Goal: Complete application form: Complete application form

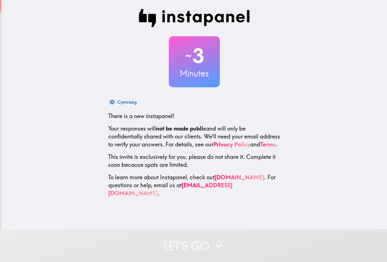
click at [312, 227] on div "~ 3 Minutes Cymraeg There is a new instapanel! Your responses will not be made …" at bounding box center [194, 115] width 386 height 230
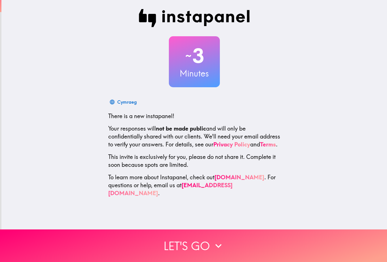
click at [320, 237] on button "Let's go" at bounding box center [193, 246] width 387 height 33
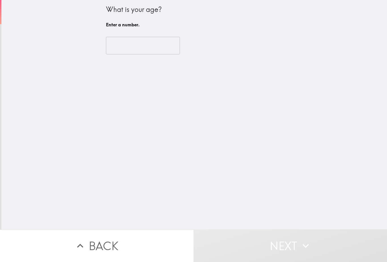
click at [155, 44] on input "number" at bounding box center [143, 46] width 74 height 18
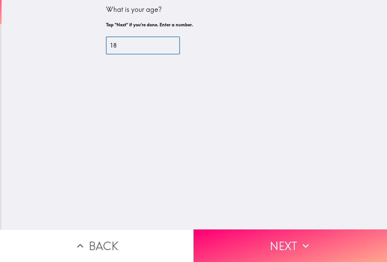
type input "18"
click at [338, 108] on div "What is your age? Tap "Next" if you're done. Enter a number. 18 ​" at bounding box center [194, 115] width 386 height 230
click at [341, 252] on button "Next" at bounding box center [291, 246] width 194 height 33
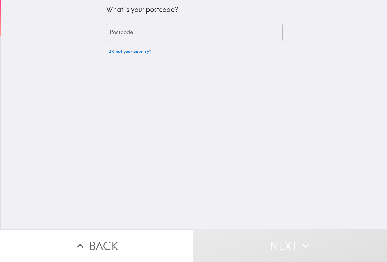
click at [250, 38] on input "Postcode" at bounding box center [194, 33] width 177 height 18
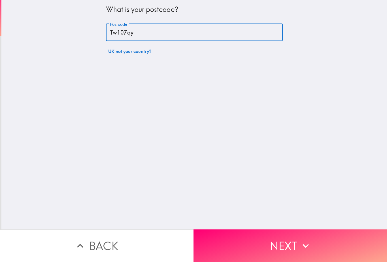
type input "Tw107qy"
click at [289, 82] on div "What is your postcode? Postcode Tw107qy Postcode UK not your country?" at bounding box center [194, 115] width 386 height 230
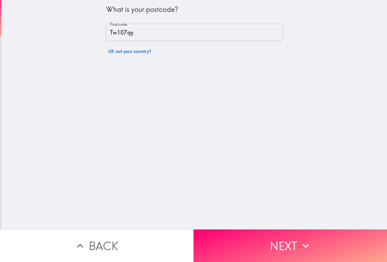
click at [348, 247] on button "Next" at bounding box center [291, 246] width 194 height 33
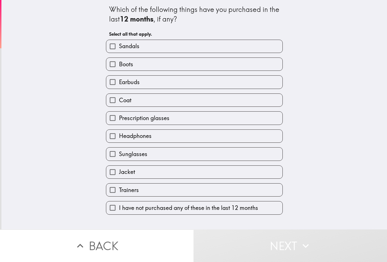
click at [256, 61] on label "Boots" at bounding box center [194, 64] width 176 height 13
click at [119, 61] on input "Boots" at bounding box center [112, 64] width 13 height 13
checkbox input "true"
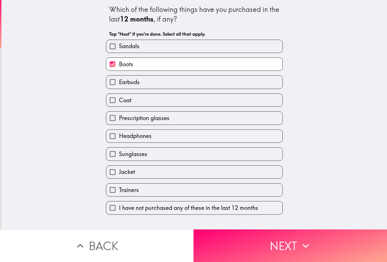
click at [241, 82] on label "Earbuds" at bounding box center [194, 82] width 176 height 13
click at [119, 82] on input "Earbuds" at bounding box center [112, 82] width 13 height 13
checkbox input "true"
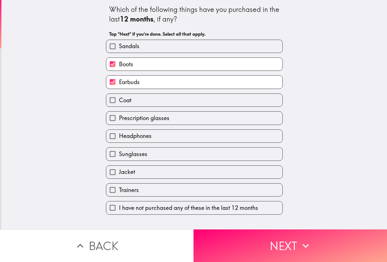
click at [236, 105] on label "Coat" at bounding box center [194, 100] width 176 height 13
click at [119, 105] on input "Coat" at bounding box center [112, 100] width 13 height 13
checkbox input "true"
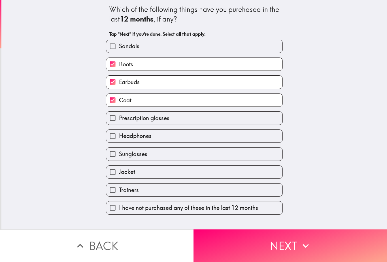
click at [218, 136] on label "Headphones" at bounding box center [194, 136] width 176 height 13
click at [119, 136] on input "Headphones" at bounding box center [112, 136] width 13 height 13
checkbox input "true"
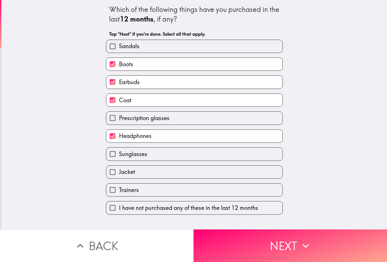
click at [227, 121] on label "Prescription glasses" at bounding box center [194, 118] width 176 height 13
click at [119, 121] on input "Prescription glasses" at bounding box center [112, 118] width 13 height 13
checkbox input "true"
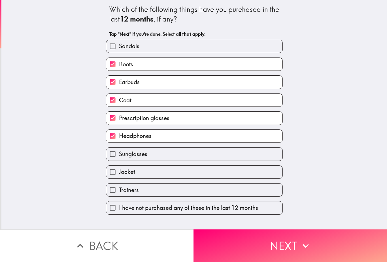
click at [220, 179] on label "Jacket" at bounding box center [194, 172] width 176 height 13
click at [119, 179] on input "Jacket" at bounding box center [112, 172] width 13 height 13
checkbox input "true"
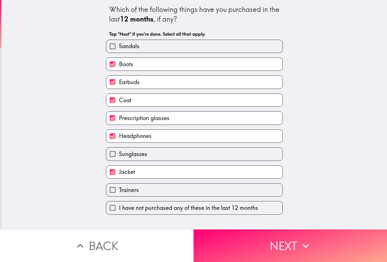
click at [221, 197] on label "Trainers" at bounding box center [194, 190] width 176 height 13
click at [119, 197] on input "Trainers" at bounding box center [112, 190] width 13 height 13
checkbox input "true"
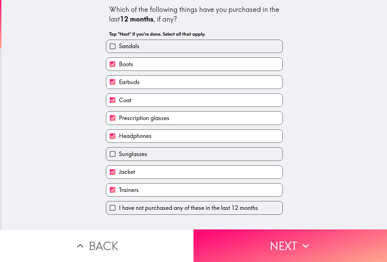
click at [313, 244] on button "Next" at bounding box center [291, 246] width 194 height 33
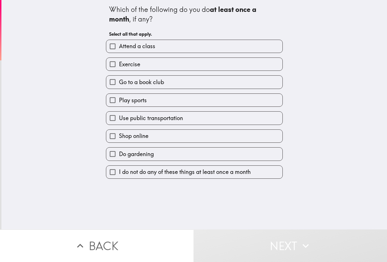
click at [269, 41] on label "Attend a class" at bounding box center [194, 46] width 176 height 13
click at [119, 41] on input "Attend a class" at bounding box center [112, 46] width 13 height 13
checkbox input "true"
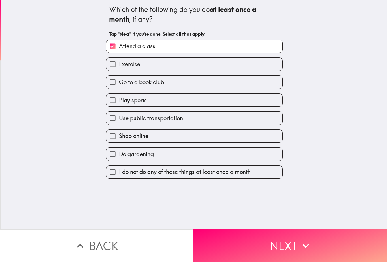
click at [268, 64] on label "Exercise" at bounding box center [194, 64] width 176 height 13
click at [119, 64] on input "Exercise" at bounding box center [112, 64] width 13 height 13
checkbox input "true"
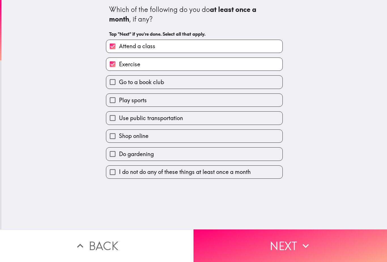
click at [236, 137] on label "Shop online" at bounding box center [194, 136] width 176 height 13
click at [119, 137] on input "Shop online" at bounding box center [112, 136] width 13 height 13
checkbox input "true"
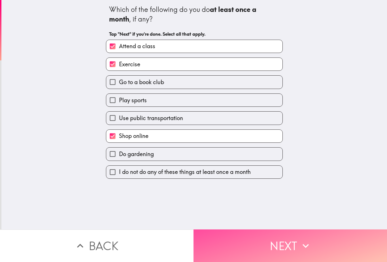
click at [260, 250] on button "Next" at bounding box center [291, 246] width 194 height 33
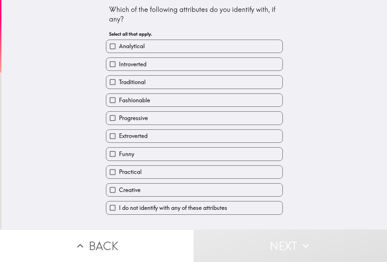
click at [233, 102] on label "Fashionable" at bounding box center [194, 100] width 176 height 13
click at [119, 102] on input "Fashionable" at bounding box center [112, 100] width 13 height 13
checkbox input "true"
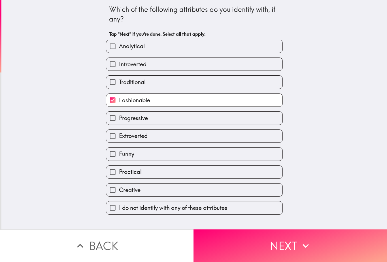
click at [228, 140] on label "Extroverted" at bounding box center [194, 136] width 176 height 13
click at [119, 140] on input "Extroverted" at bounding box center [112, 136] width 13 height 13
checkbox input "true"
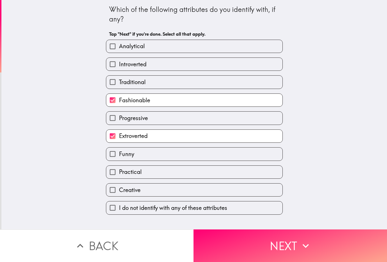
click at [224, 153] on label "Funny" at bounding box center [194, 154] width 176 height 13
click at [119, 153] on input "Funny" at bounding box center [112, 154] width 13 height 13
checkbox input "true"
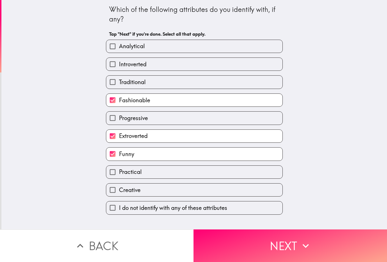
click at [235, 191] on label "Creative" at bounding box center [194, 190] width 176 height 13
click at [119, 191] on input "Creative" at bounding box center [112, 190] width 13 height 13
checkbox input "true"
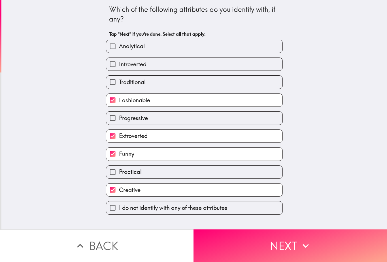
click at [246, 253] on button "Next" at bounding box center [291, 246] width 194 height 33
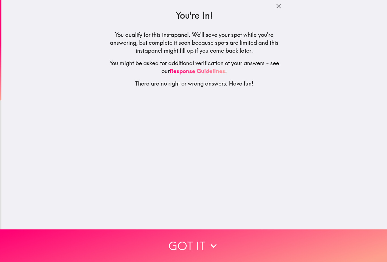
click at [311, 250] on button "Got it" at bounding box center [193, 246] width 387 height 33
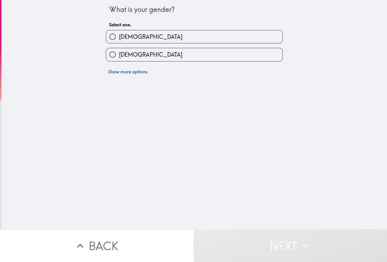
click at [248, 56] on label "[DEMOGRAPHIC_DATA]" at bounding box center [194, 54] width 176 height 13
click at [119, 56] on input "[DEMOGRAPHIC_DATA]" at bounding box center [112, 54] width 13 height 13
radio input "true"
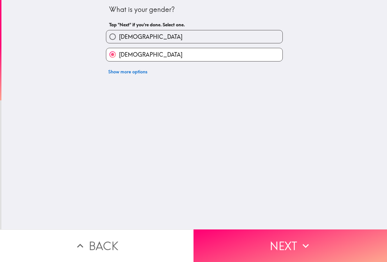
click at [325, 239] on button "Next" at bounding box center [291, 246] width 194 height 33
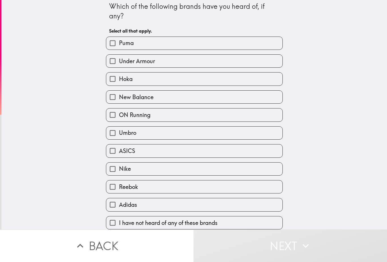
scroll to position [5, 0]
click at [274, 38] on label "Puma" at bounding box center [194, 43] width 176 height 13
click at [119, 38] on input "Puma" at bounding box center [112, 43] width 13 height 13
checkbox input "true"
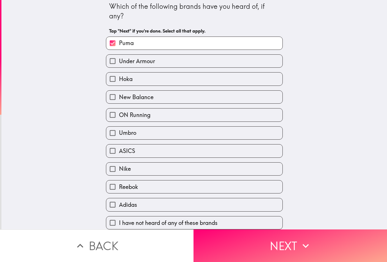
click at [262, 63] on label "Under Armour" at bounding box center [194, 61] width 176 height 13
click at [119, 63] on input "Under Armour" at bounding box center [112, 61] width 13 height 13
checkbox input "true"
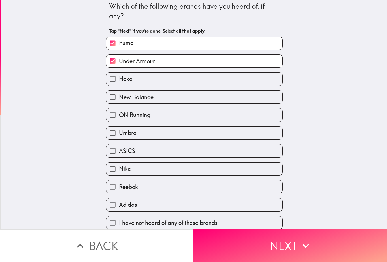
click at [255, 102] on label "New Balance" at bounding box center [194, 97] width 176 height 13
click at [119, 102] on input "New Balance" at bounding box center [112, 97] width 13 height 13
checkbox input "true"
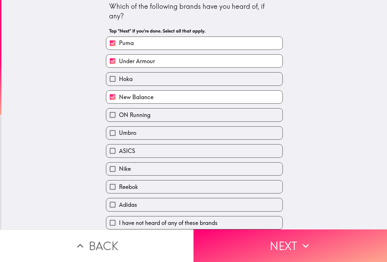
scroll to position [6, 0]
click at [196, 163] on label "Nike" at bounding box center [194, 169] width 176 height 13
click at [119, 163] on input "Nike" at bounding box center [112, 169] width 13 height 13
checkbox input "true"
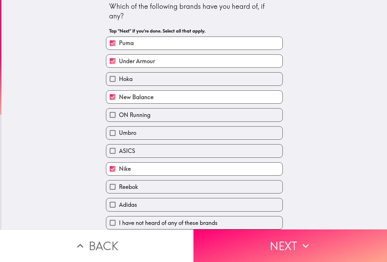
click at [207, 208] on label "Adidas" at bounding box center [194, 204] width 176 height 13
click at [119, 208] on input "Adidas" at bounding box center [112, 204] width 13 height 13
checkbox input "true"
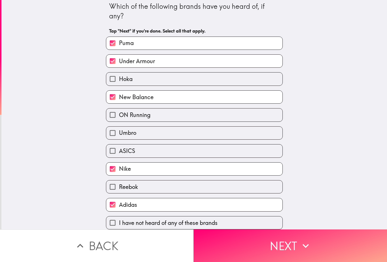
click at [210, 187] on label "Reebok" at bounding box center [194, 187] width 176 height 13
click at [119, 187] on input "Reebok" at bounding box center [112, 187] width 13 height 13
checkbox input "true"
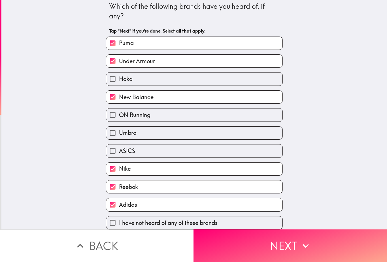
click at [244, 247] on button "Next" at bounding box center [291, 246] width 194 height 33
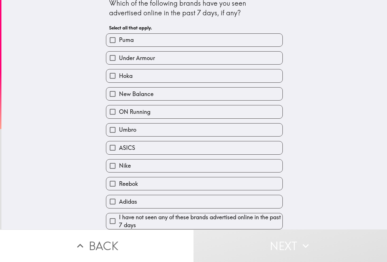
scroll to position [9, 0]
click at [212, 164] on label "Nike" at bounding box center [194, 166] width 176 height 13
click at [119, 164] on input "Nike" at bounding box center [112, 166] width 13 height 13
checkbox input "true"
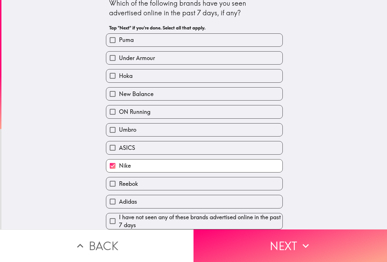
click at [259, 252] on button "Next" at bounding box center [291, 246] width 194 height 33
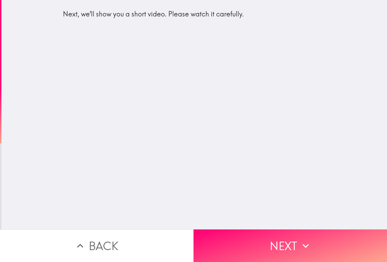
click at [339, 244] on button "Next" at bounding box center [291, 246] width 194 height 33
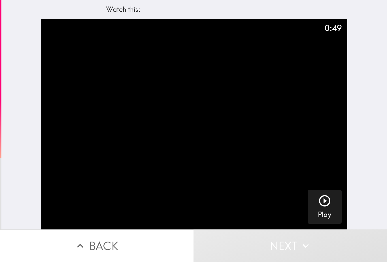
click at [332, 201] on button "Play" at bounding box center [325, 207] width 34 height 34
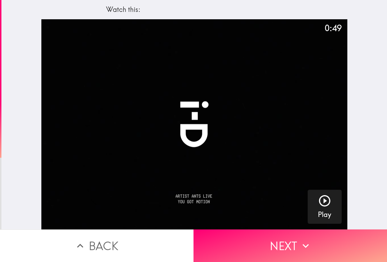
click at [328, 249] on button "Next" at bounding box center [291, 246] width 194 height 33
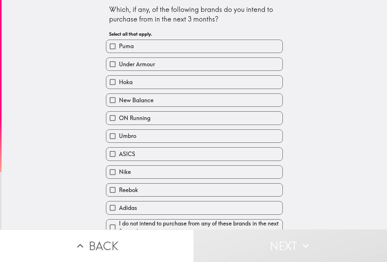
click at [239, 98] on label "New Balance" at bounding box center [194, 100] width 176 height 13
click at [119, 98] on input "New Balance" at bounding box center [112, 100] width 13 height 13
checkbox input "true"
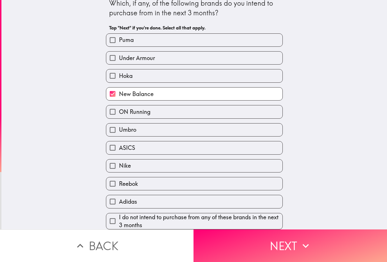
scroll to position [9, 0]
click at [284, 246] on button "Next" at bounding box center [291, 246] width 194 height 33
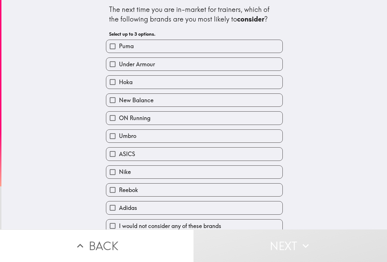
click at [236, 102] on label "New Balance" at bounding box center [194, 100] width 176 height 13
click at [119, 102] on input "New Balance" at bounding box center [112, 100] width 13 height 13
checkbox input "true"
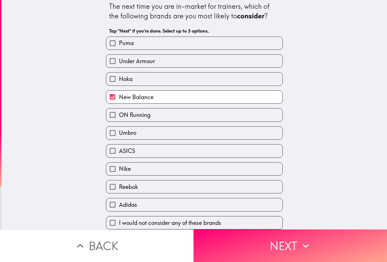
scroll to position [6, 0]
click at [296, 245] on button "Next" at bounding box center [291, 246] width 194 height 33
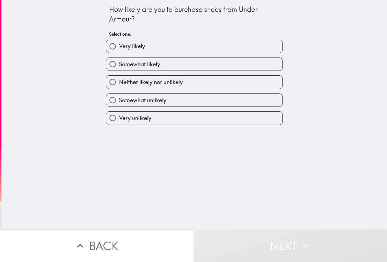
click at [248, 63] on label "Somewhat likely" at bounding box center [194, 64] width 176 height 13
click at [119, 63] on input "Somewhat likely" at bounding box center [112, 64] width 13 height 13
radio input "true"
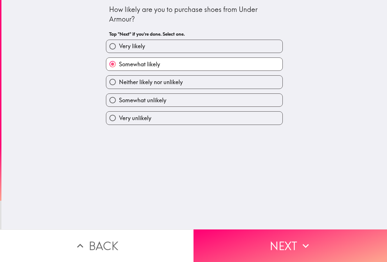
click at [131, 71] on label "Somewhat likely" at bounding box center [194, 64] width 176 height 13
click at [119, 71] on input "Somewhat likely" at bounding box center [112, 64] width 13 height 13
click at [134, 73] on div "Neither likely nor unlikely" at bounding box center [192, 80] width 181 height 18
click at [117, 83] on input "Neither likely nor unlikely" at bounding box center [112, 82] width 13 height 13
radio input "true"
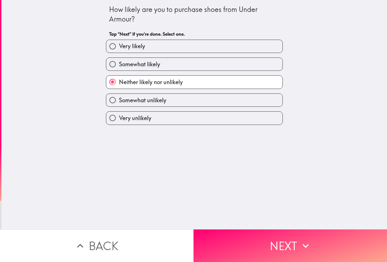
click at [318, 254] on button "Next" at bounding box center [291, 246] width 194 height 33
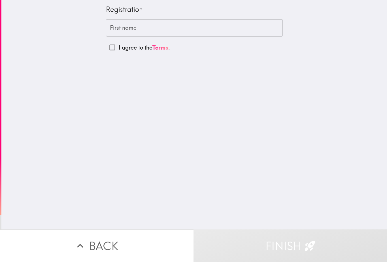
click at [134, 30] on div "First name First name" at bounding box center [194, 28] width 177 height 18
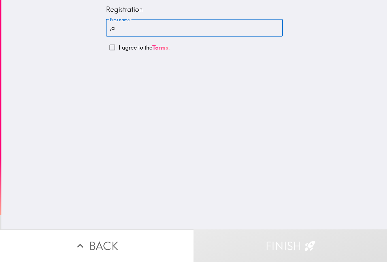
type input ","
type input "Mahreen"
click at [111, 51] on input "I agree to the Terms ." at bounding box center [112, 47] width 13 height 13
checkbox input "true"
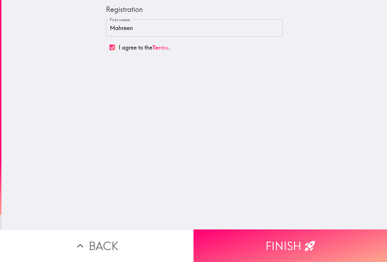
click at [339, 250] on button "Finish" at bounding box center [291, 246] width 194 height 33
